Goal: Task Accomplishment & Management: Use online tool/utility

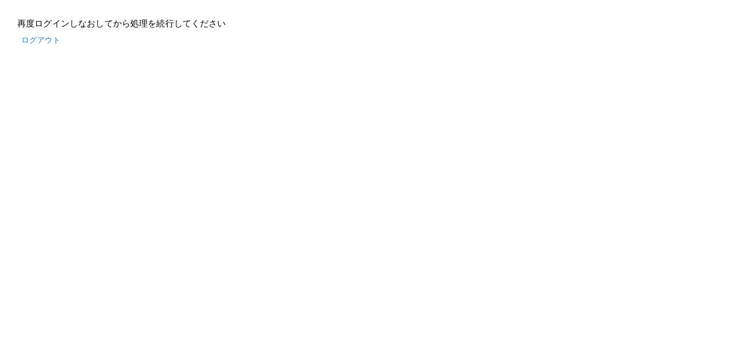
click at [49, 40] on button "ログアウト" at bounding box center [40, 40] width 47 height 20
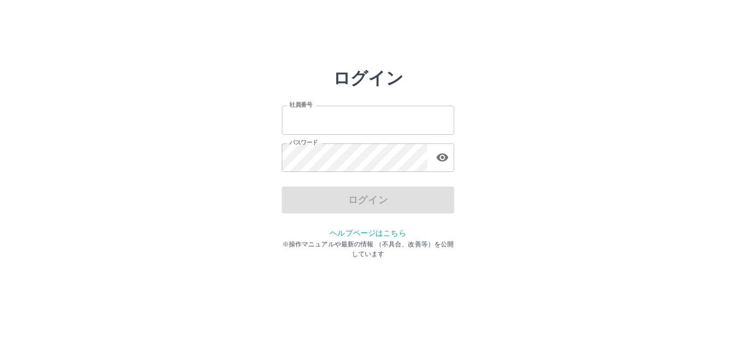
type input "*******"
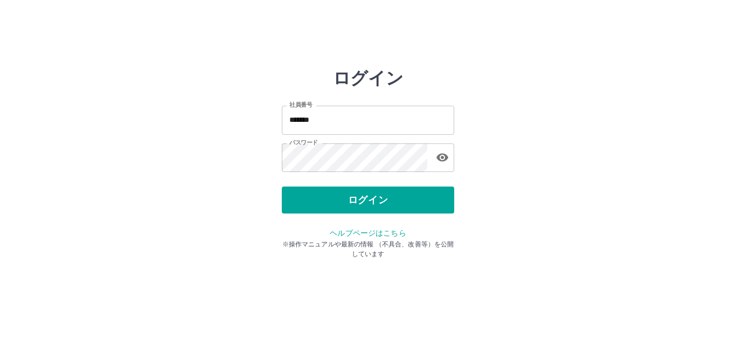
click at [399, 201] on div "ログイン" at bounding box center [368, 200] width 172 height 27
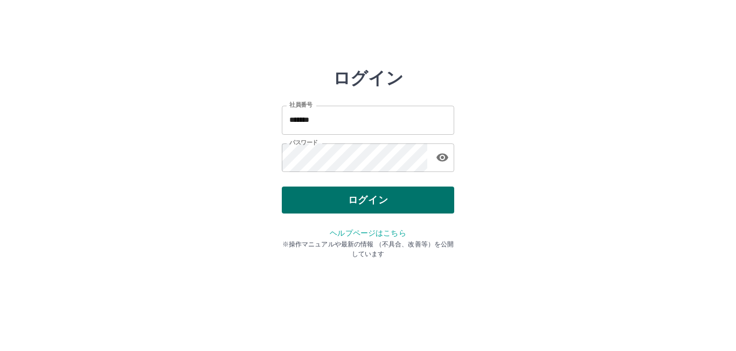
click at [394, 196] on button "ログイン" at bounding box center [368, 200] width 172 height 27
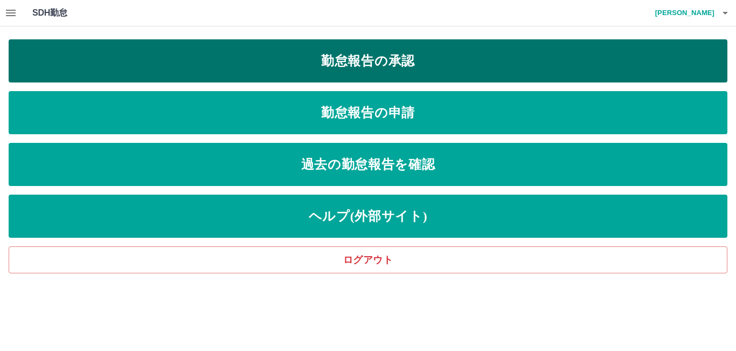
click at [411, 58] on link "勤怠報告の承認" at bounding box center [368, 60] width 719 height 43
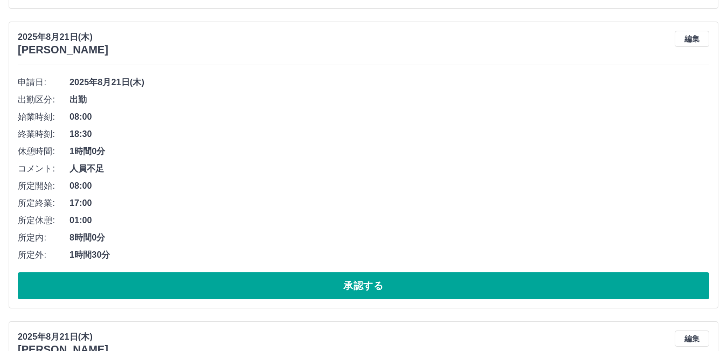
scroll to position [2156, 0]
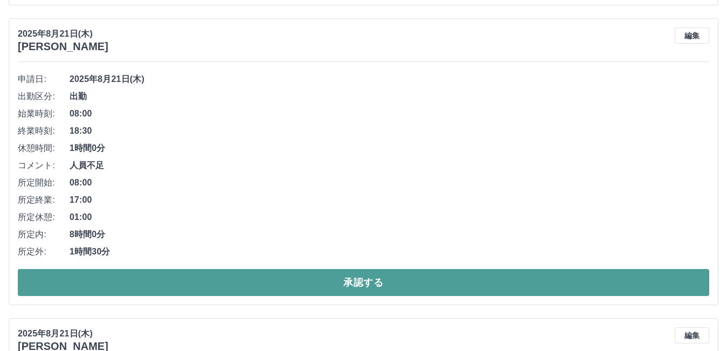
click at [486, 276] on button "承認する" at bounding box center [364, 282] width 692 height 27
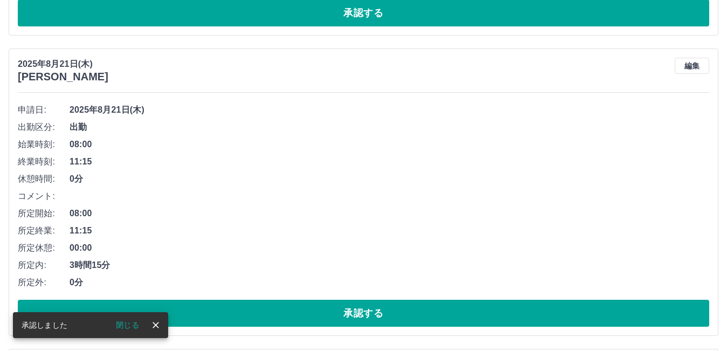
scroll to position [2126, 0]
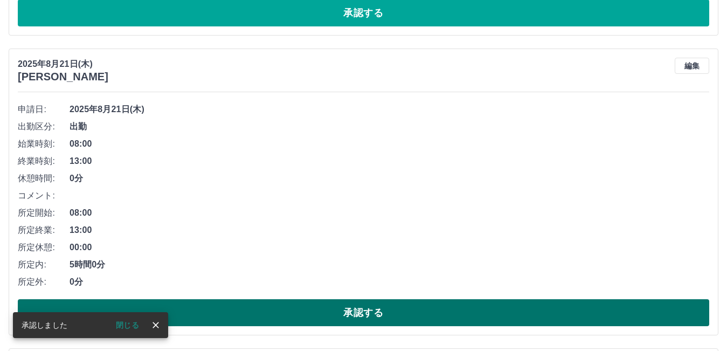
click at [392, 305] on button "承認する" at bounding box center [364, 312] width 692 height 27
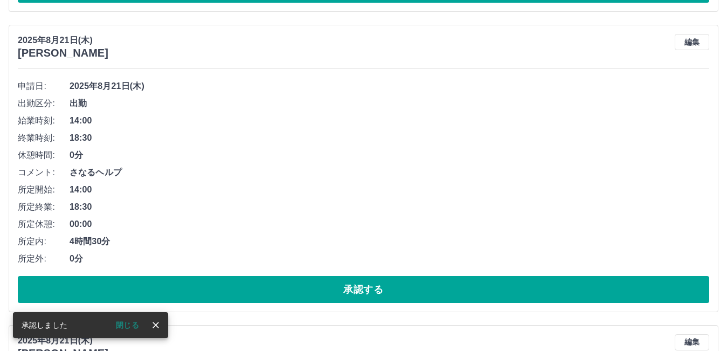
scroll to position [2150, 0]
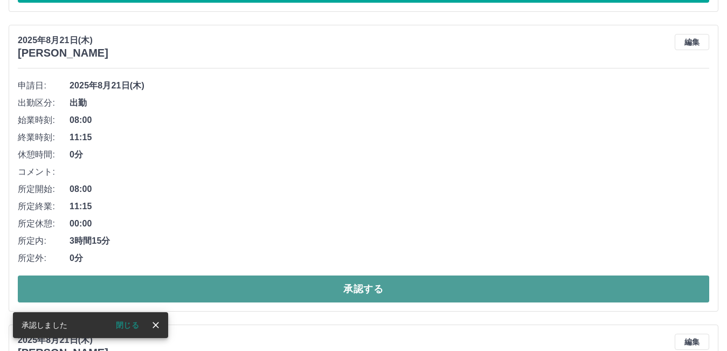
click at [315, 291] on button "承認する" at bounding box center [364, 288] width 692 height 27
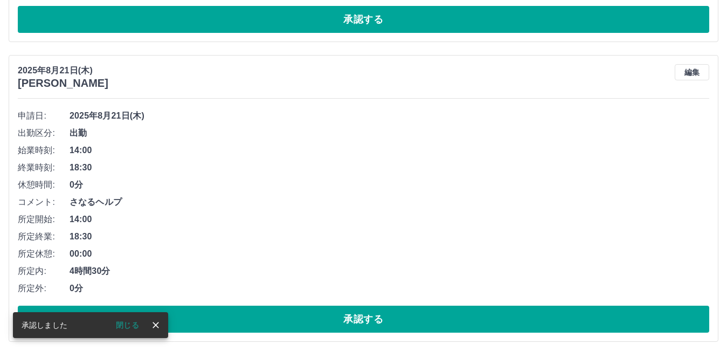
scroll to position [2173, 0]
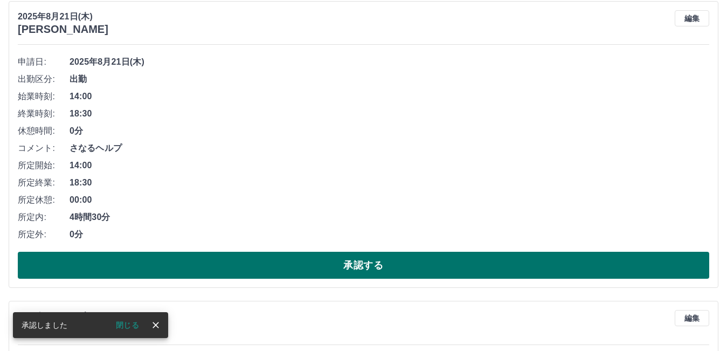
click at [370, 260] on button "承認する" at bounding box center [364, 265] width 692 height 27
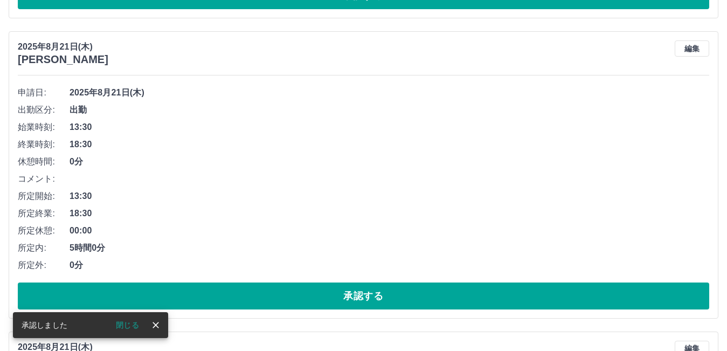
scroll to position [2143, 0]
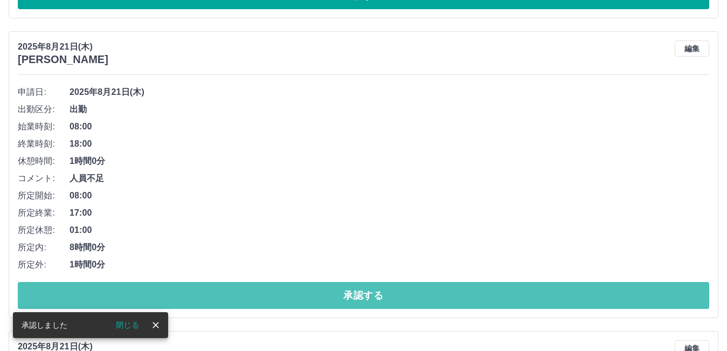
click at [324, 299] on button "承認する" at bounding box center [364, 295] width 692 height 27
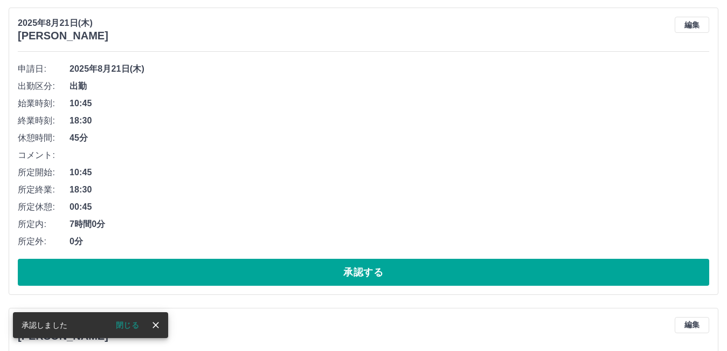
scroll to position [2167, 0]
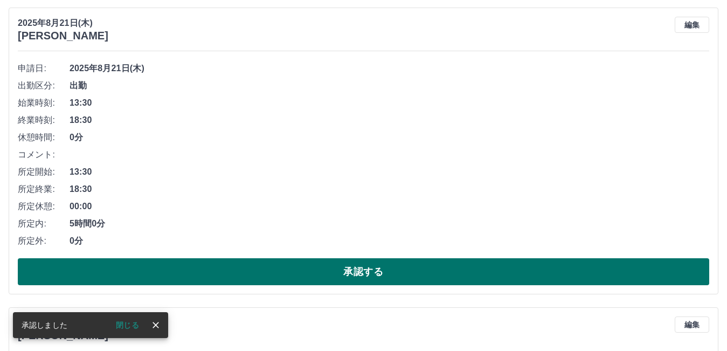
click at [334, 272] on button "承認する" at bounding box center [364, 271] width 692 height 27
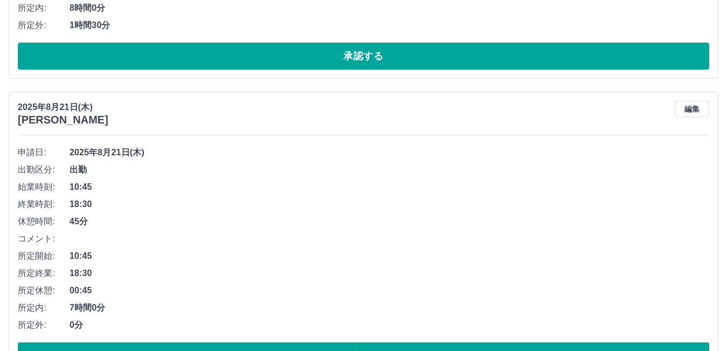
scroll to position [2137, 0]
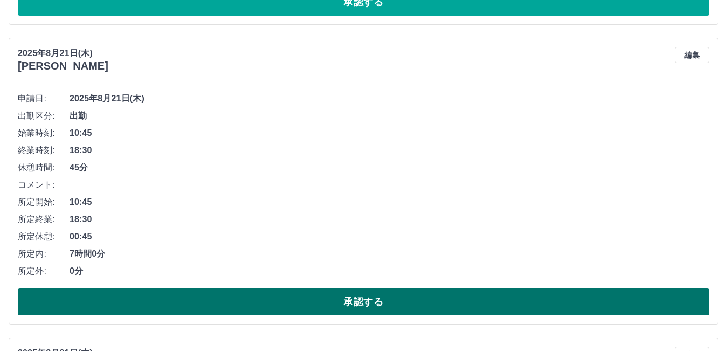
click at [353, 300] on button "承認する" at bounding box center [364, 301] width 692 height 27
click at [348, 307] on button "承認する" at bounding box center [364, 301] width 692 height 27
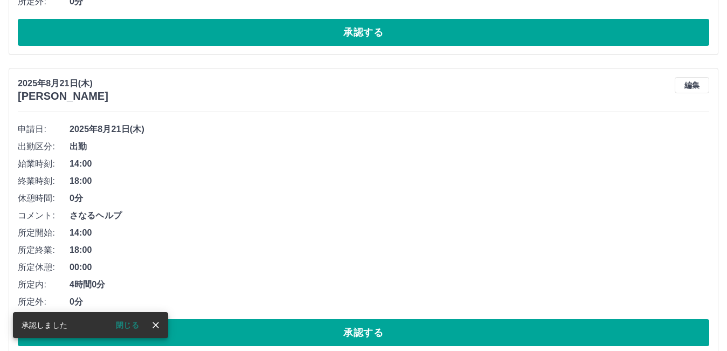
scroll to position [2107, 0]
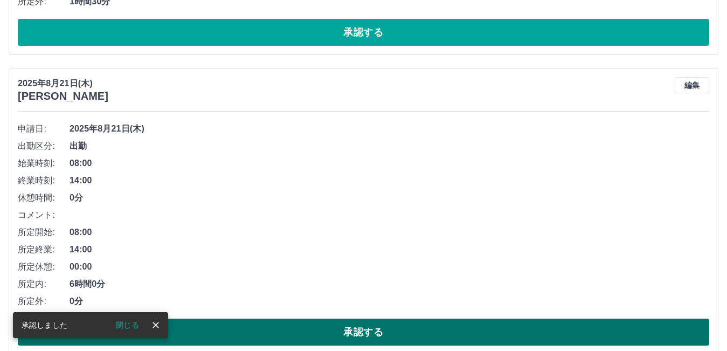
click at [311, 334] on button "承認する" at bounding box center [364, 332] width 692 height 27
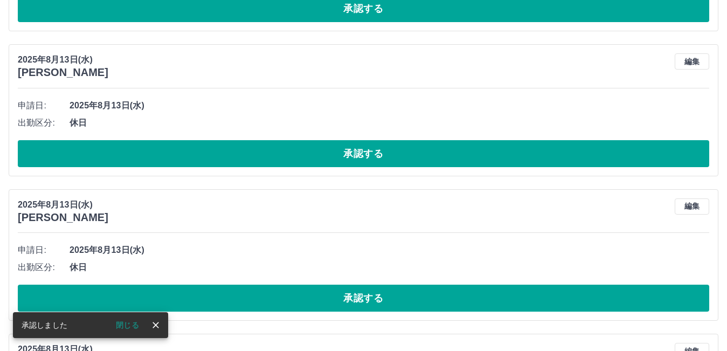
scroll to position [2130, 0]
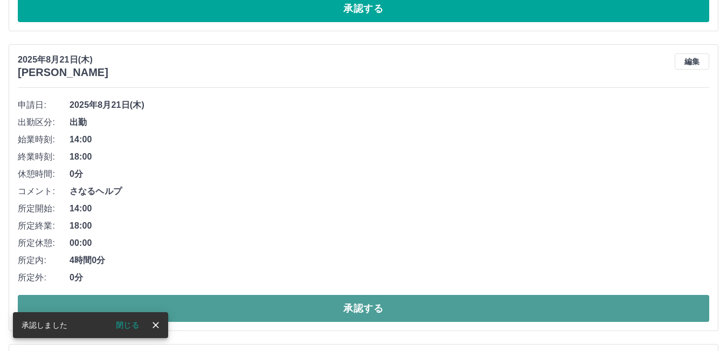
click at [372, 313] on button "承認する" at bounding box center [364, 308] width 692 height 27
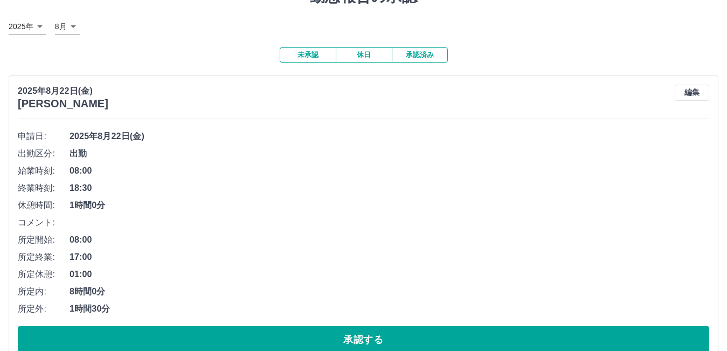
scroll to position [0, 0]
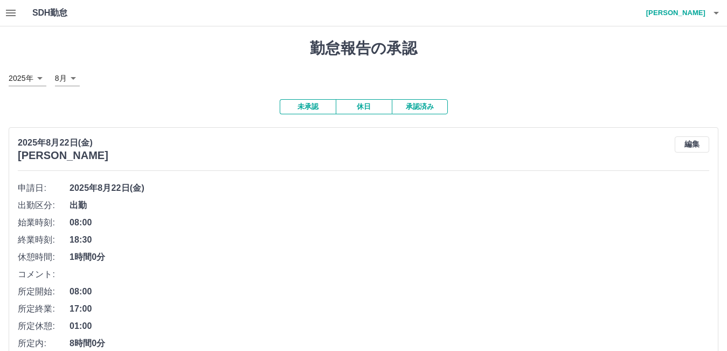
click at [435, 105] on button "承認済み" at bounding box center [420, 106] width 56 height 15
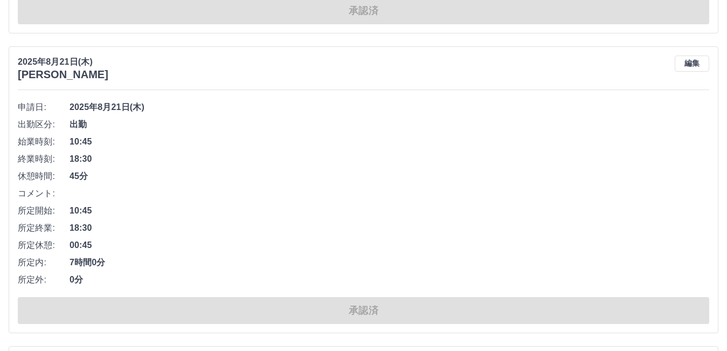
scroll to position [1887, 0]
